Goal: Information Seeking & Learning: Learn about a topic

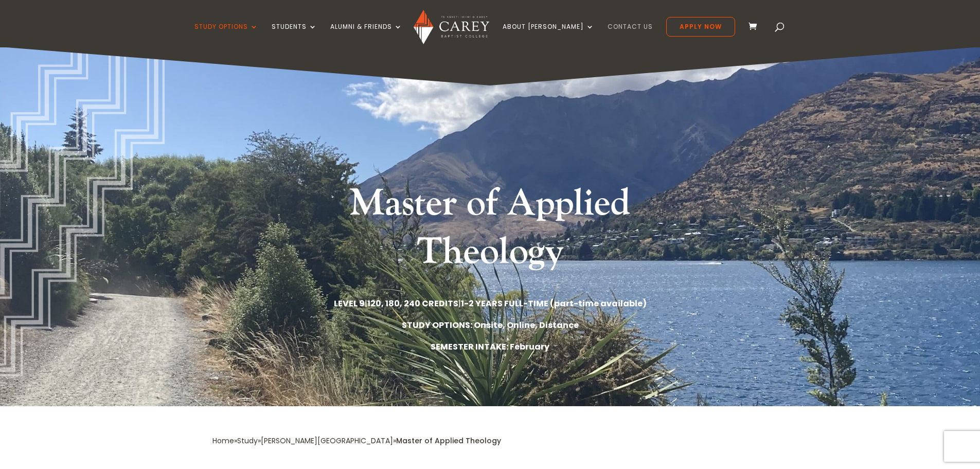
click at [611, 27] on link "Contact Us" at bounding box center [630, 35] width 45 height 24
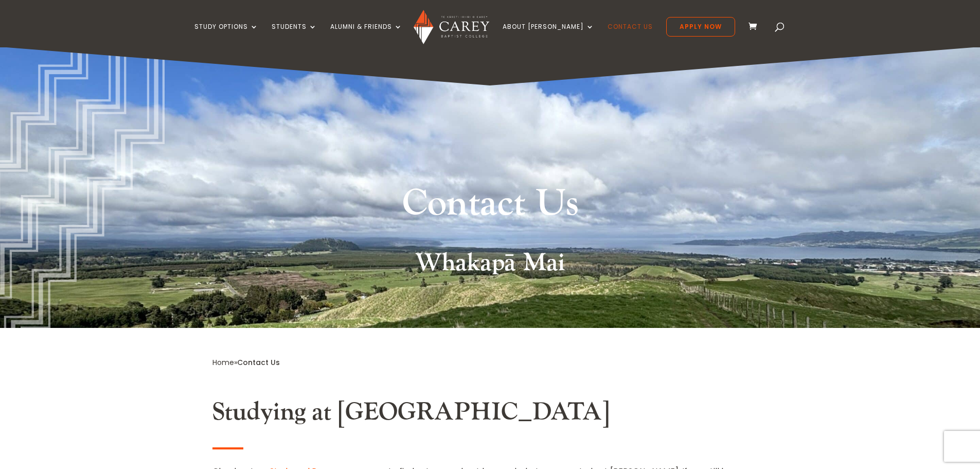
click at [608, 27] on link "Contact Us" at bounding box center [630, 35] width 45 height 24
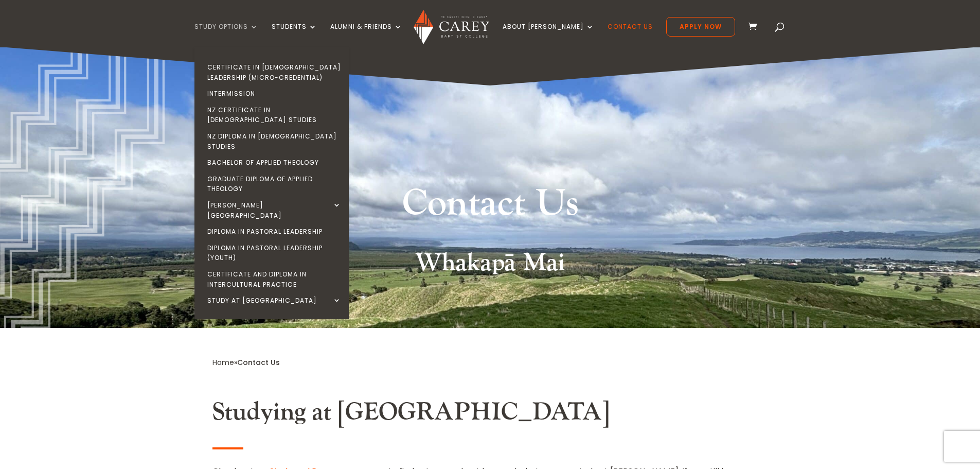
click at [236, 27] on link "Study Options" at bounding box center [227, 35] width 64 height 24
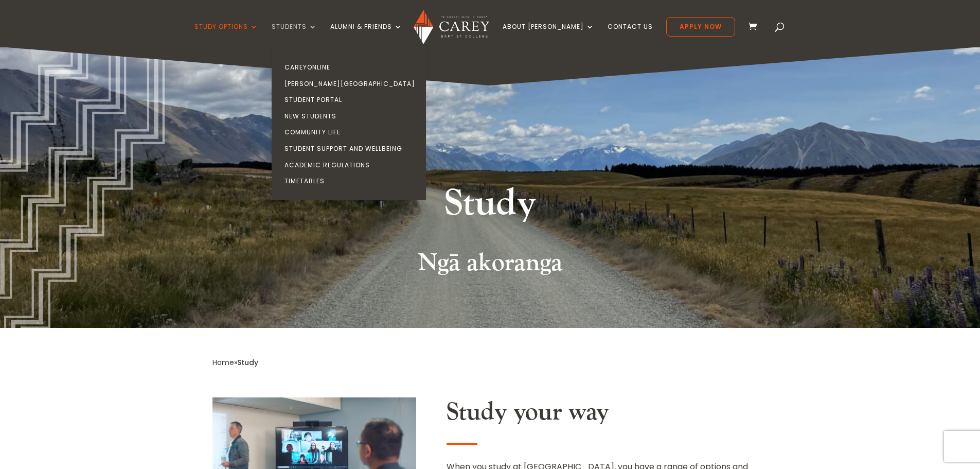
click at [317, 28] on link "Students" at bounding box center [294, 35] width 45 height 24
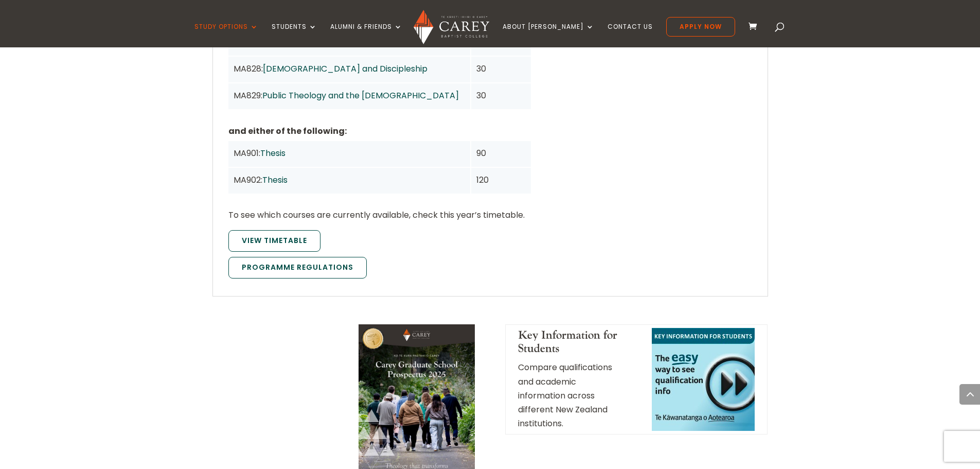
scroll to position [1081, 0]
click at [288, 256] on link "Programme Regulations" at bounding box center [297, 267] width 138 height 22
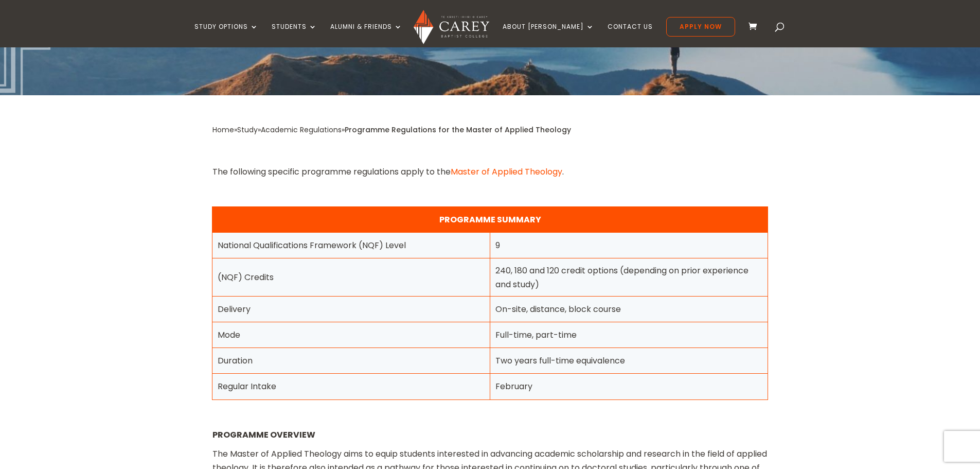
scroll to position [51, 0]
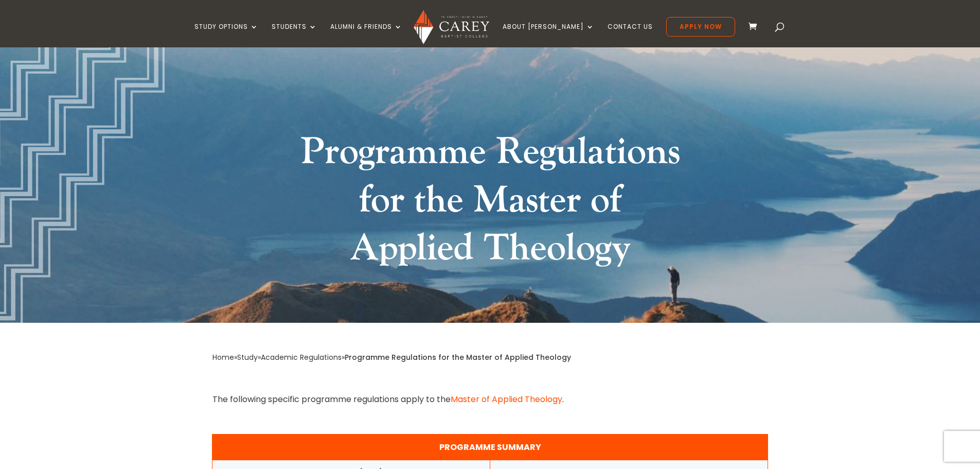
click at [532, 400] on link "Master of Applied Theology" at bounding box center [507, 399] width 112 height 12
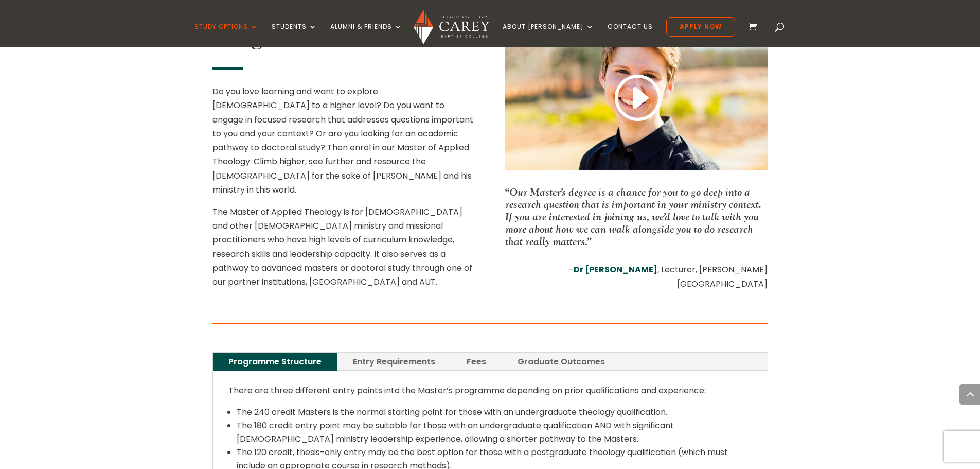
scroll to position [463, 0]
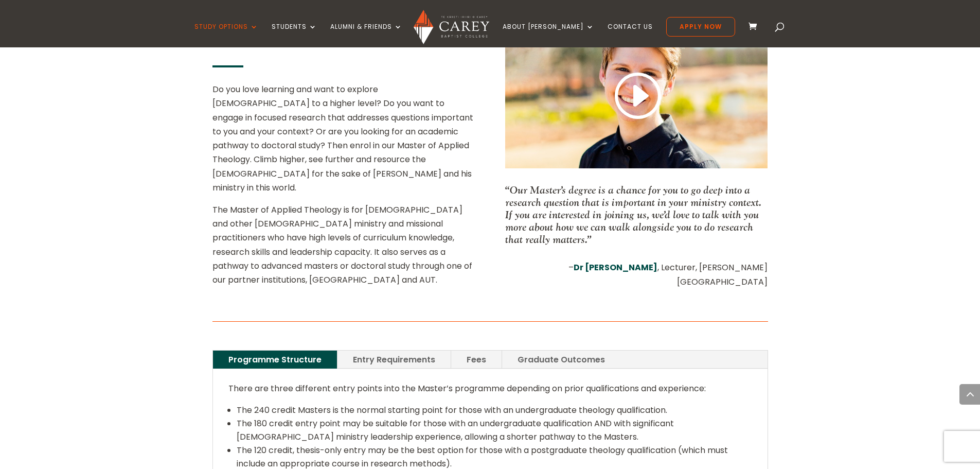
click at [472, 350] on link "Fees" at bounding box center [476, 359] width 50 height 18
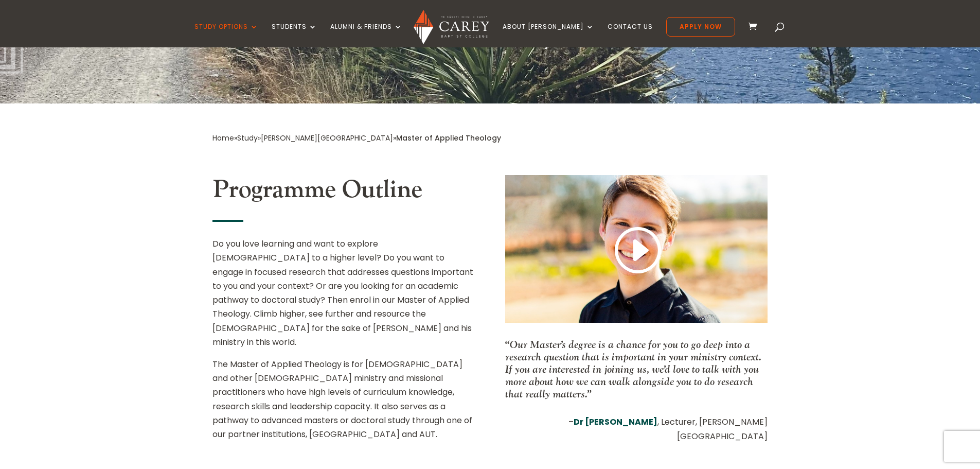
scroll to position [51, 0]
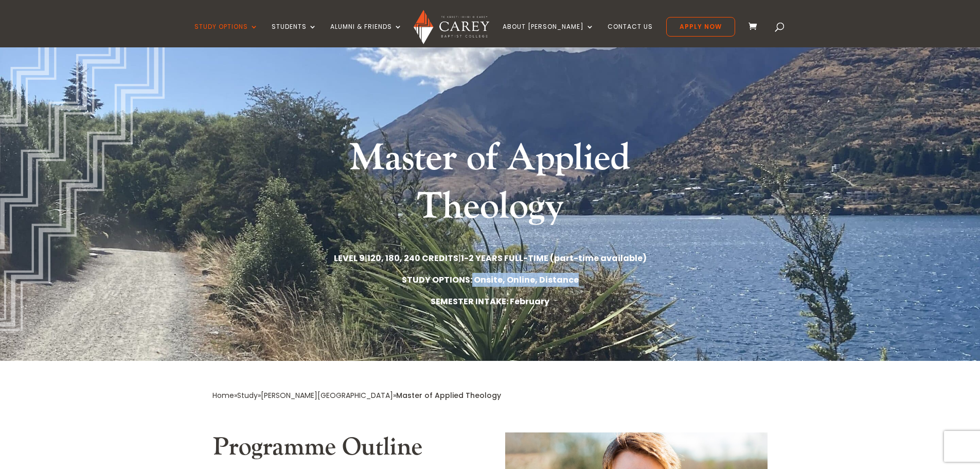
drag, startPoint x: 472, startPoint y: 276, endPoint x: 583, endPoint y: 280, distance: 110.2
click at [583, 280] on p "STUDY OPTIONS: Onsite, Online, Distance" at bounding box center [491, 280] width 556 height 14
click at [502, 280] on strong "STUDY OPTIONS: Onsite, Online, Distance" at bounding box center [490, 280] width 177 height 12
drag, startPoint x: 474, startPoint y: 278, endPoint x: 502, endPoint y: 279, distance: 27.8
click at [502, 279] on strong "STUDY OPTIONS: Onsite, Online, Distance" at bounding box center [490, 280] width 177 height 12
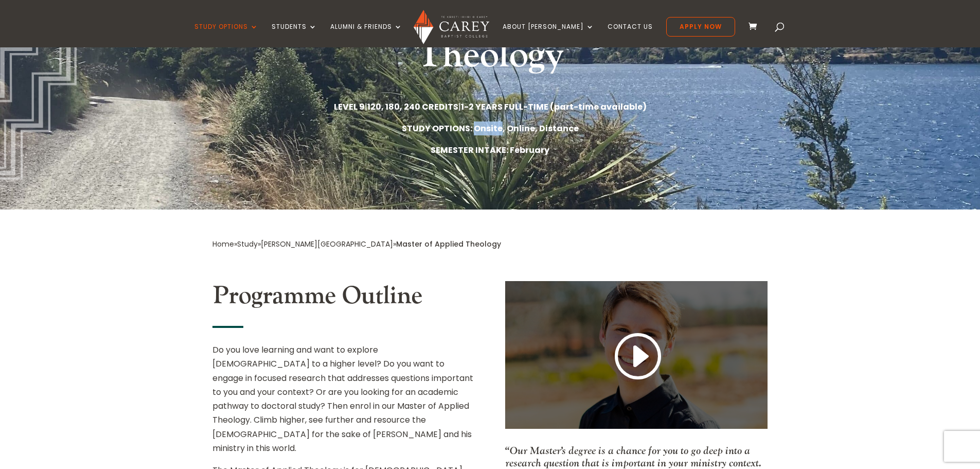
scroll to position [0, 0]
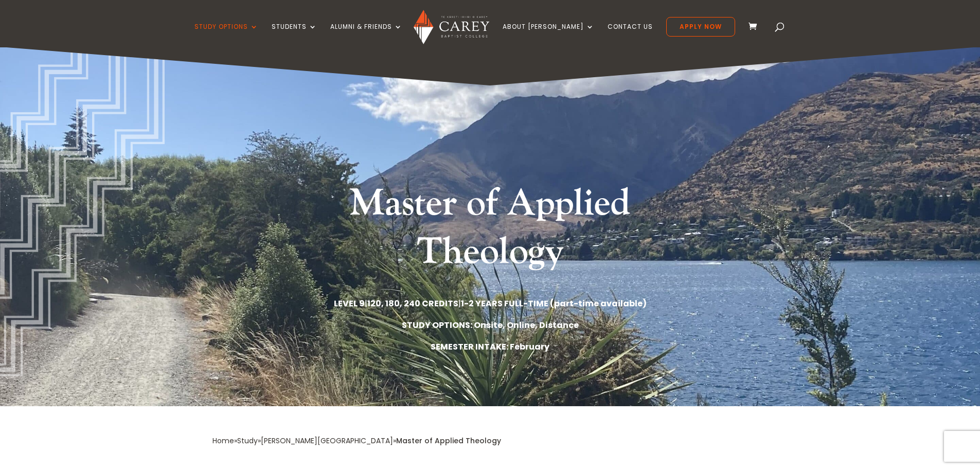
click at [534, 324] on strong "STUDY OPTIONS: Onsite, Online, Distance" at bounding box center [490, 325] width 177 height 12
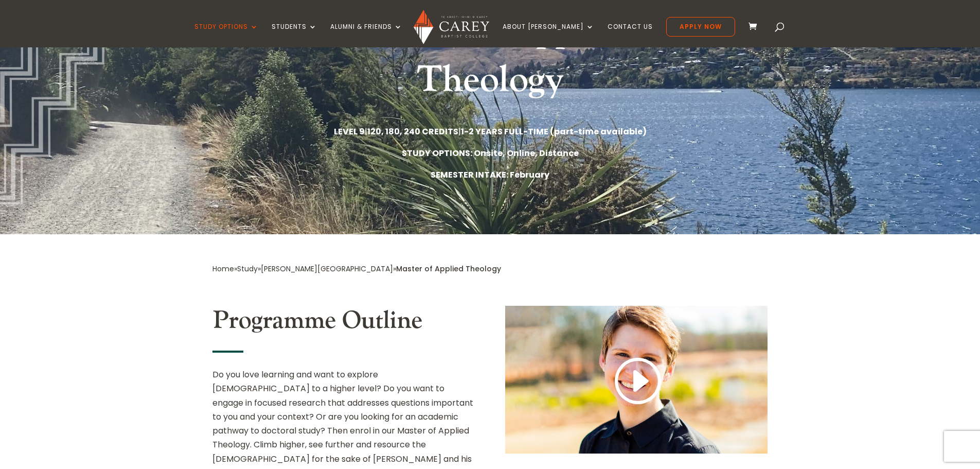
scroll to position [412, 0]
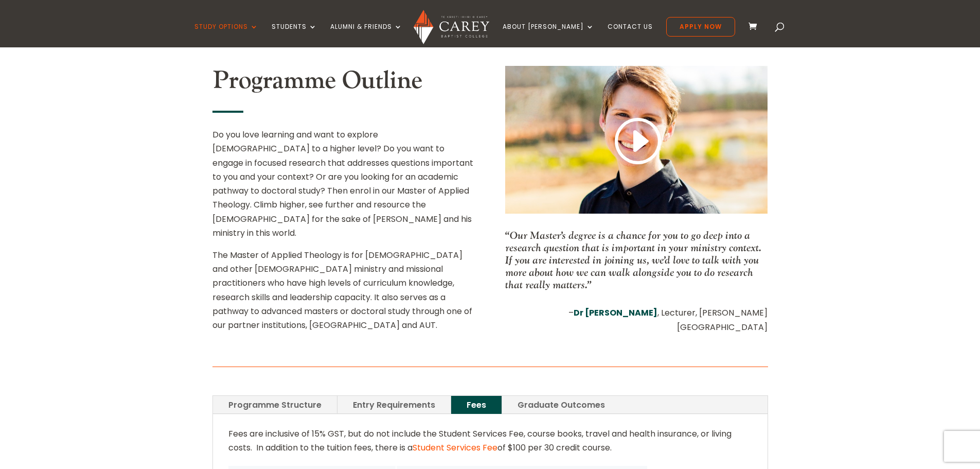
click at [538, 396] on link "Graduate Outcomes" at bounding box center [561, 405] width 118 height 18
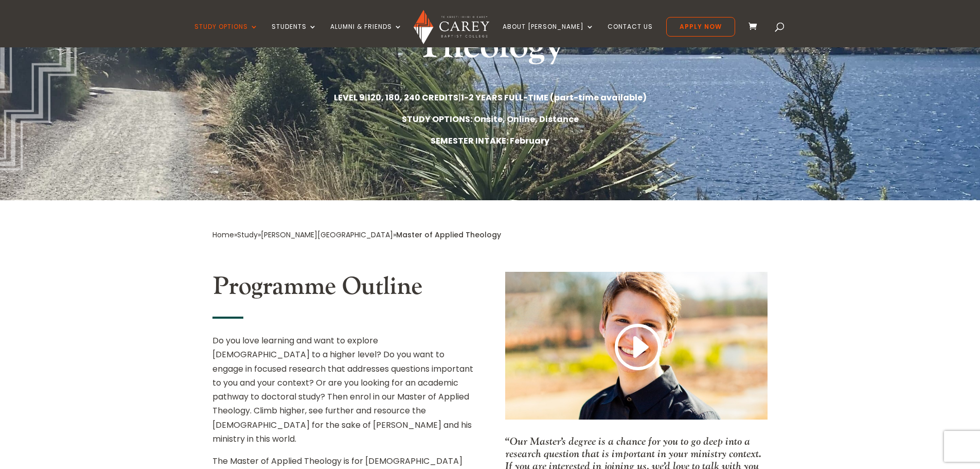
scroll to position [0, 0]
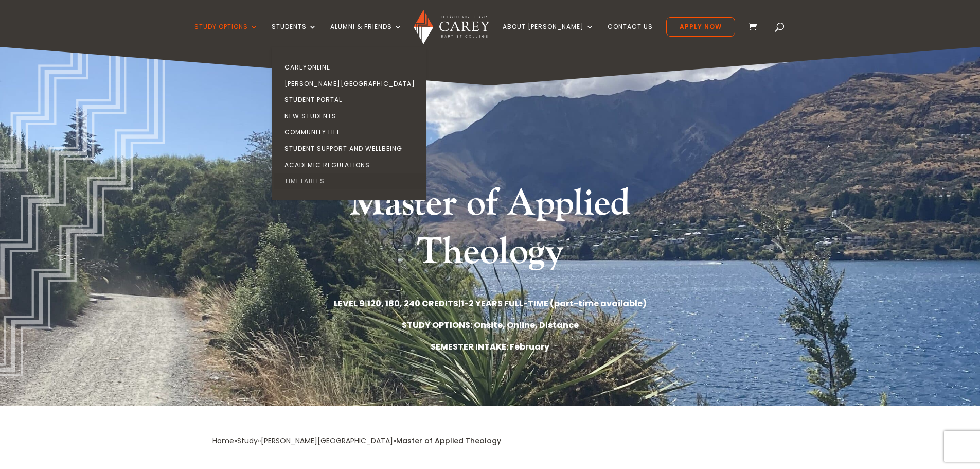
click at [319, 181] on link "Timetables" at bounding box center [351, 181] width 154 height 16
